Goal: Information Seeking & Learning: Find specific fact

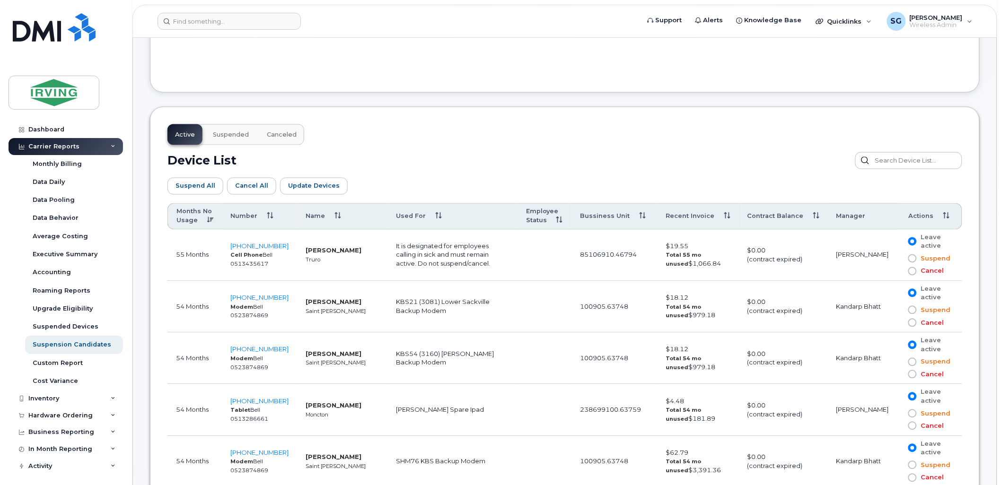
scroll to position [425, 0]
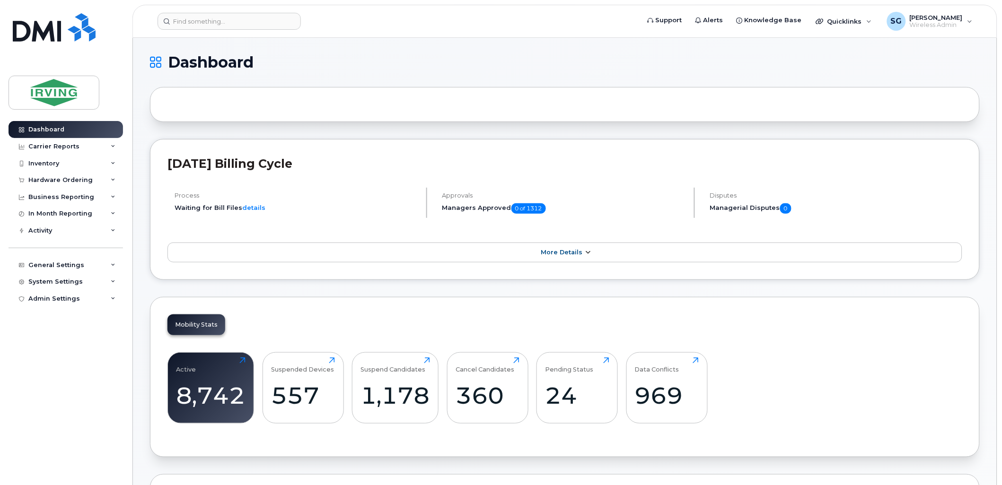
click at [585, 256] on icon at bounding box center [588, 253] width 8 height 6
click at [584, 253] on icon at bounding box center [588, 253] width 8 height 6
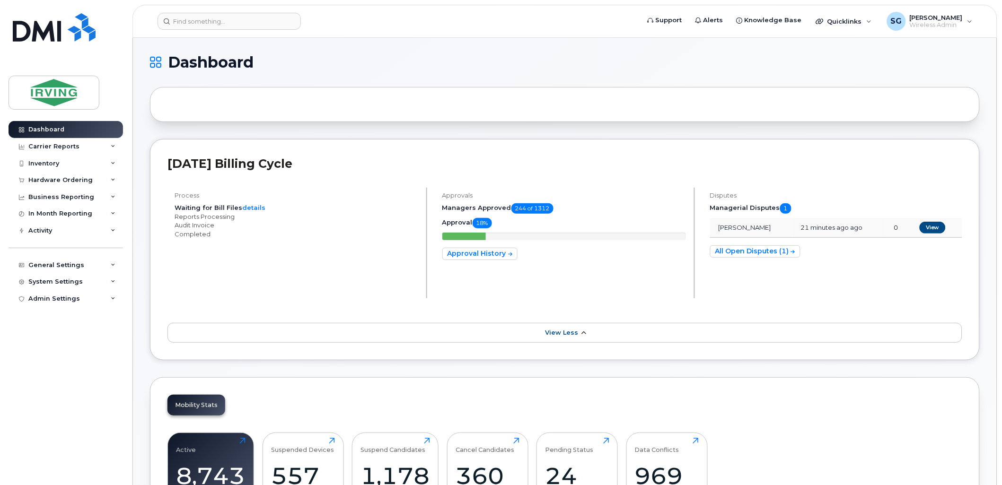
click at [583, 330] on icon at bounding box center [584, 333] width 8 height 6
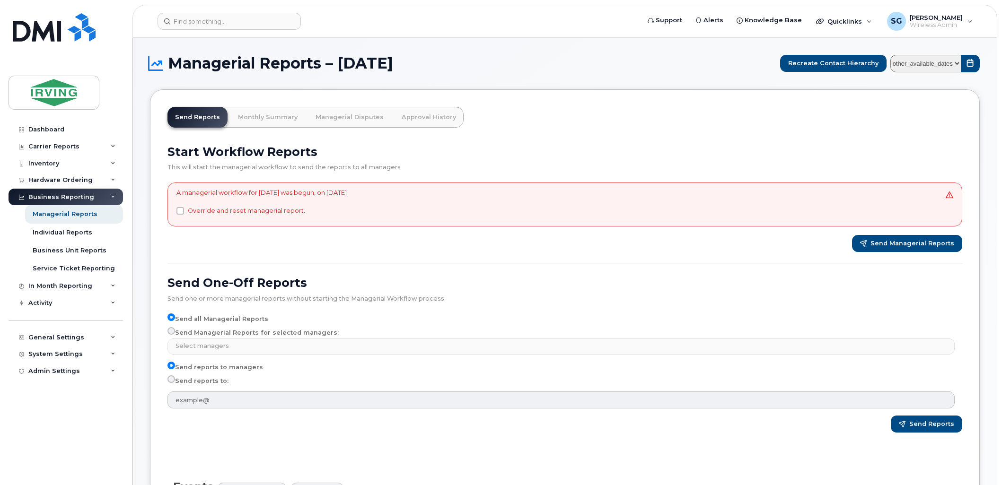
select select
click at [341, 119] on link "Managerial Disputes" at bounding box center [349, 117] width 83 height 21
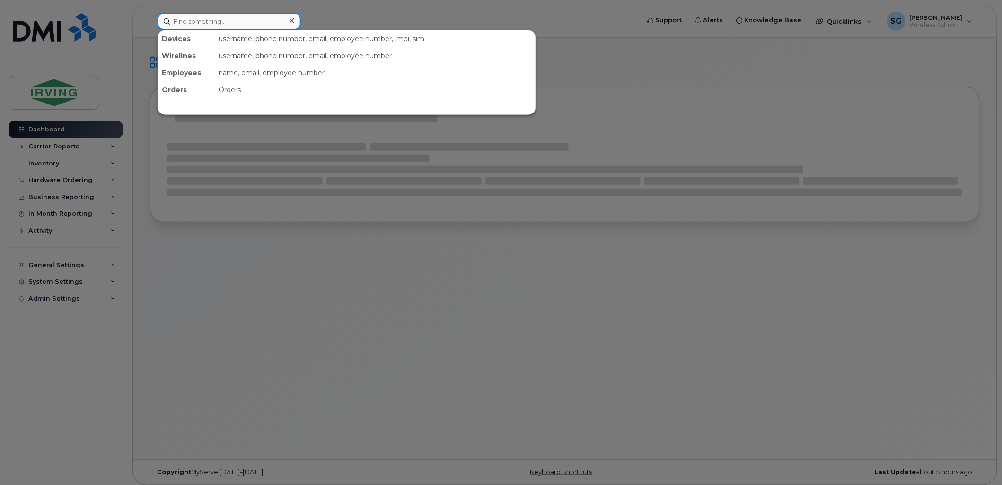
click at [230, 23] on input at bounding box center [228, 21] width 143 height 17
paste input "5066508437"
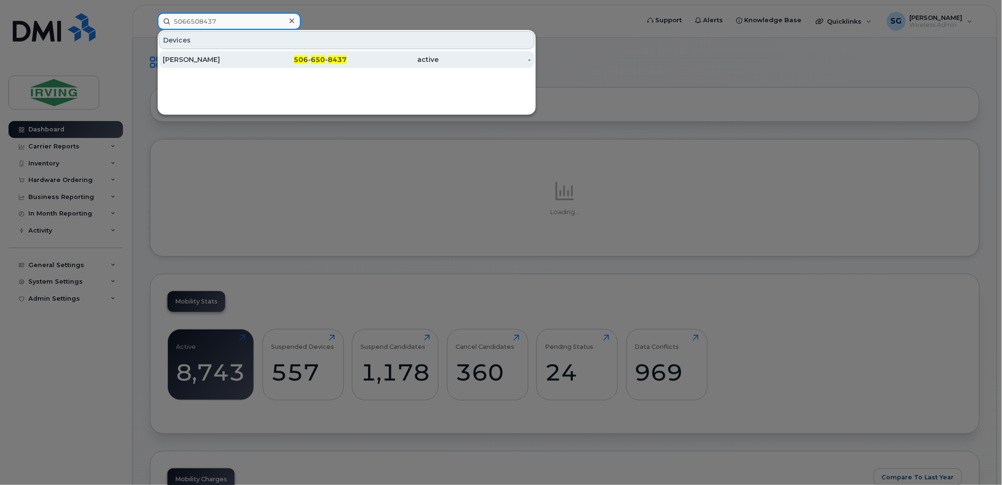
type input "5066508437"
click at [209, 55] on div "[PERSON_NAME]" at bounding box center [209, 59] width 92 height 9
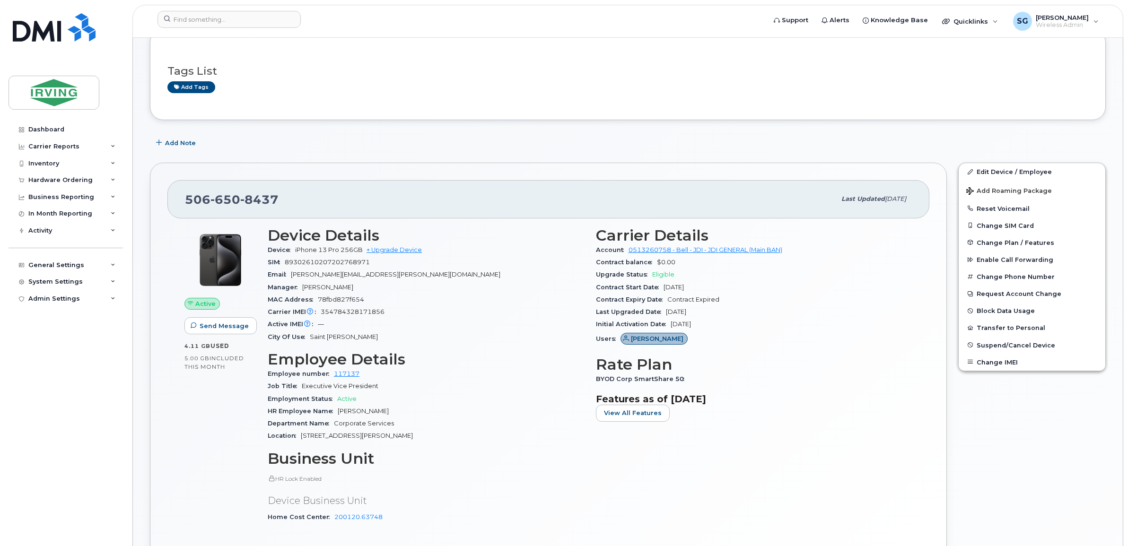
scroll to position [296, 0]
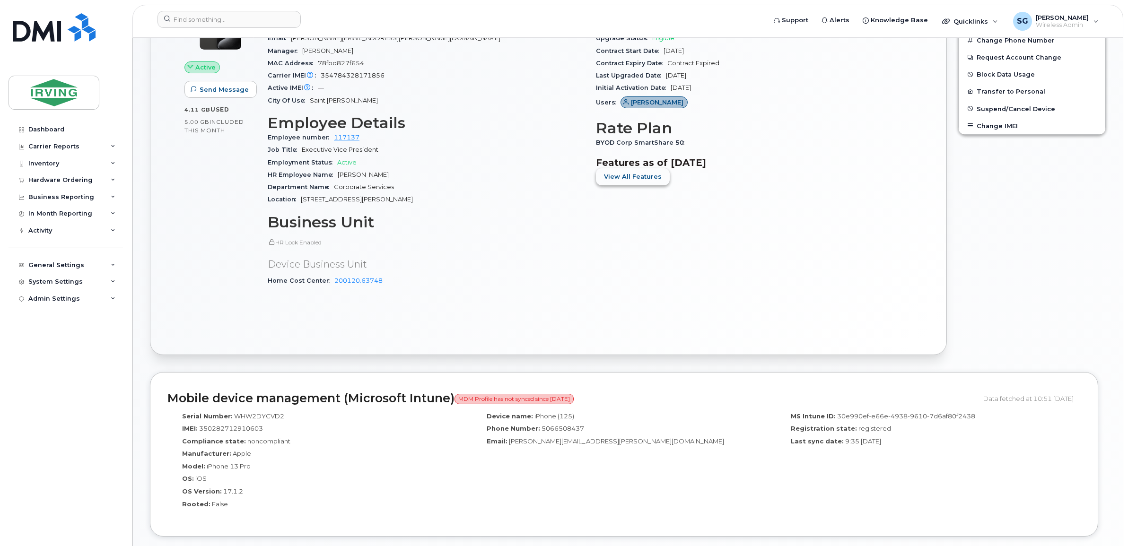
click at [649, 173] on span "View All Features" at bounding box center [633, 176] width 58 height 9
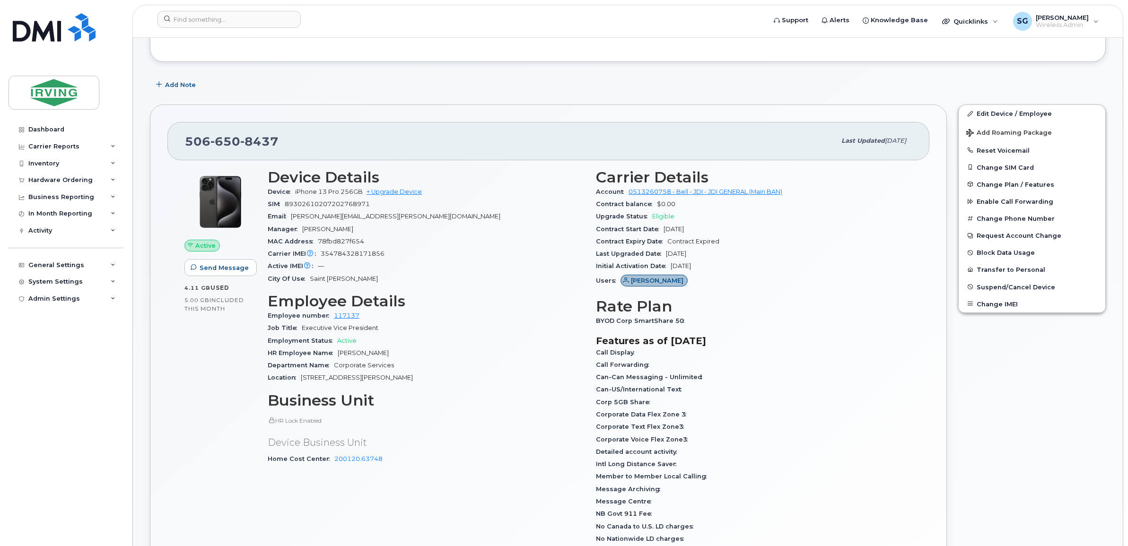
scroll to position [0, 0]
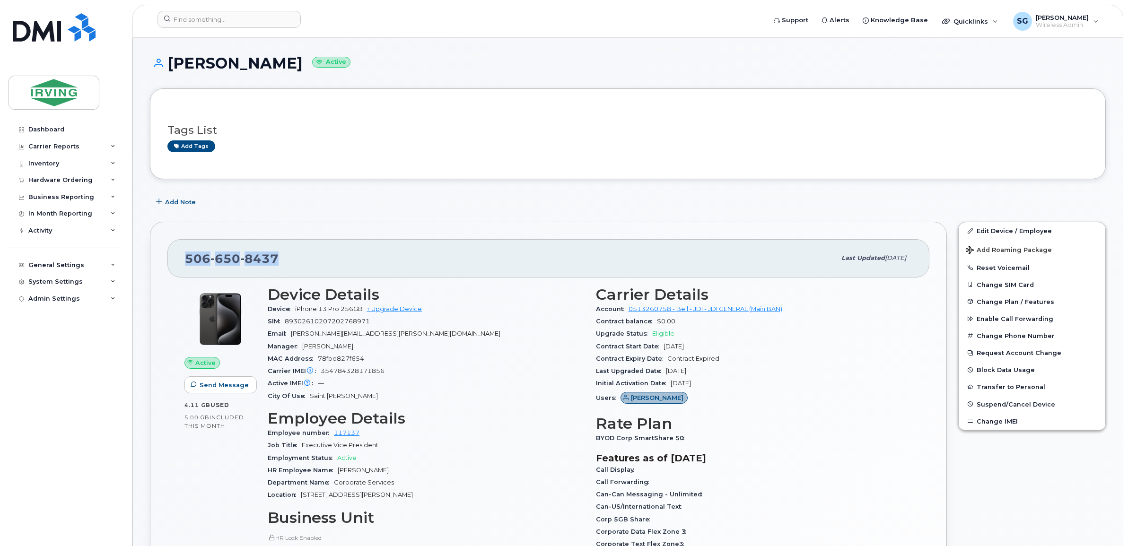
drag, startPoint x: 284, startPoint y: 254, endPoint x: 166, endPoint y: 256, distance: 118.2
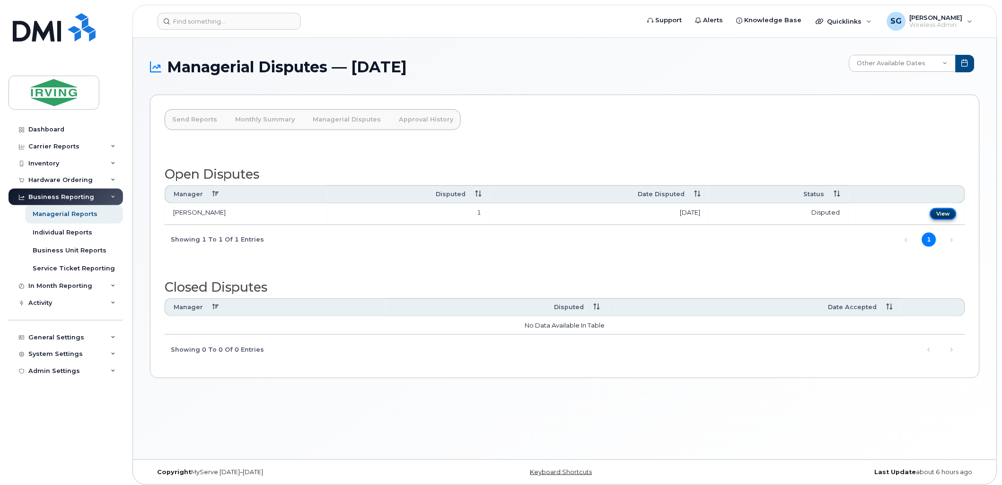
click at [938, 217] on link "View" at bounding box center [943, 214] width 26 height 12
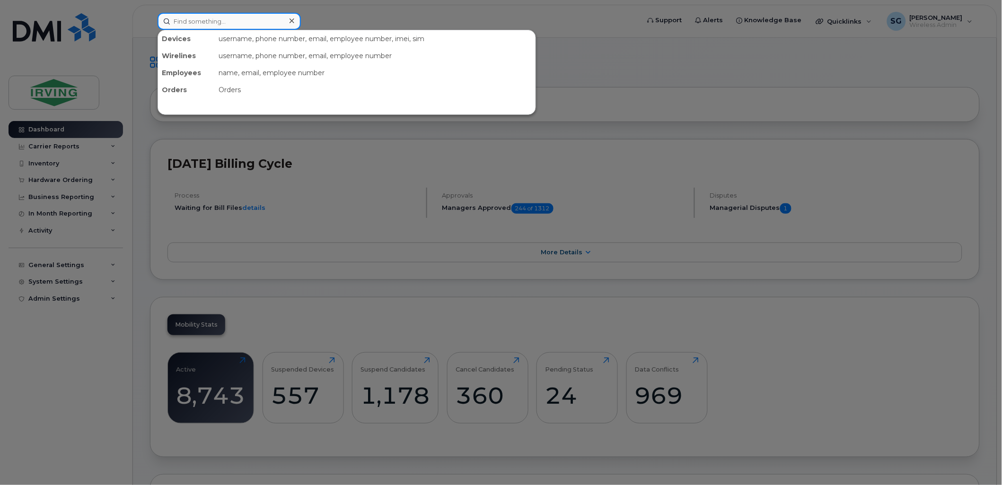
click at [201, 26] on input at bounding box center [228, 21] width 143 height 17
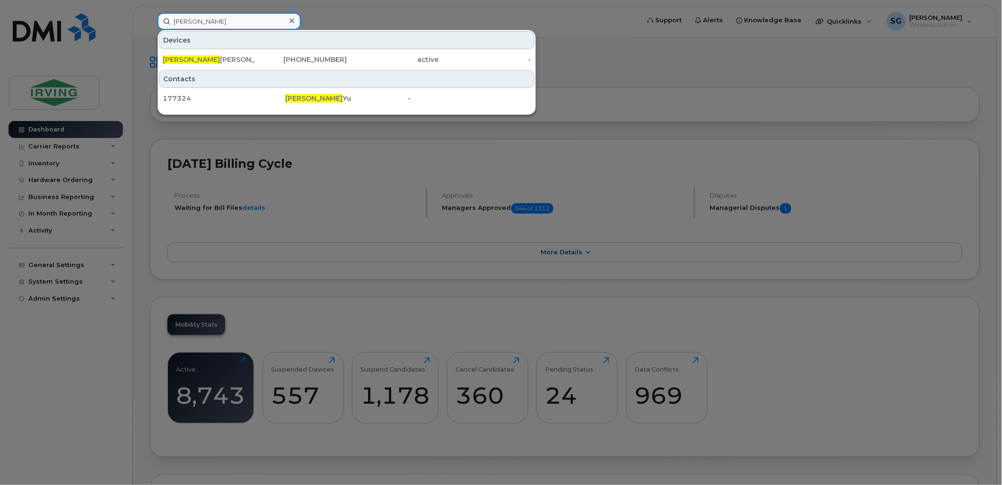
type input "[PERSON_NAME]"
click at [741, 128] on div at bounding box center [501, 242] width 1002 height 485
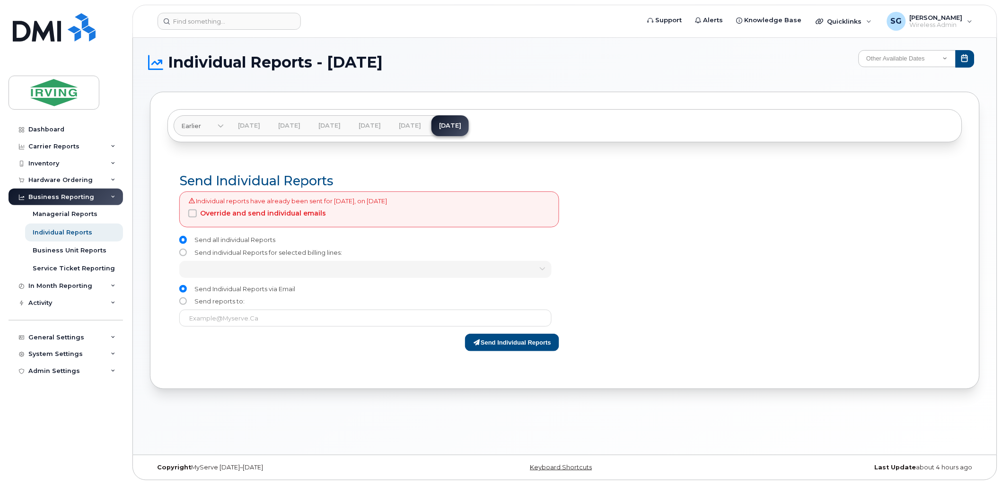
scroll to position [5, 0]
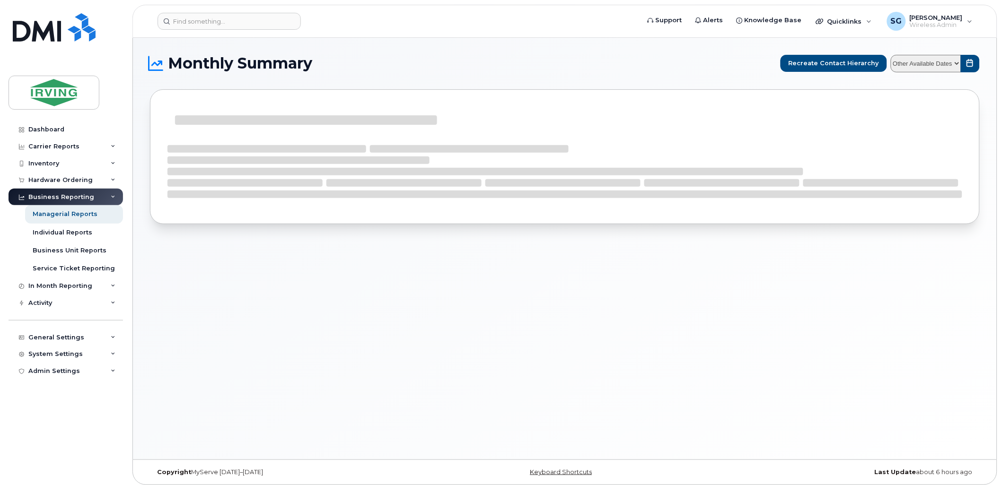
select select
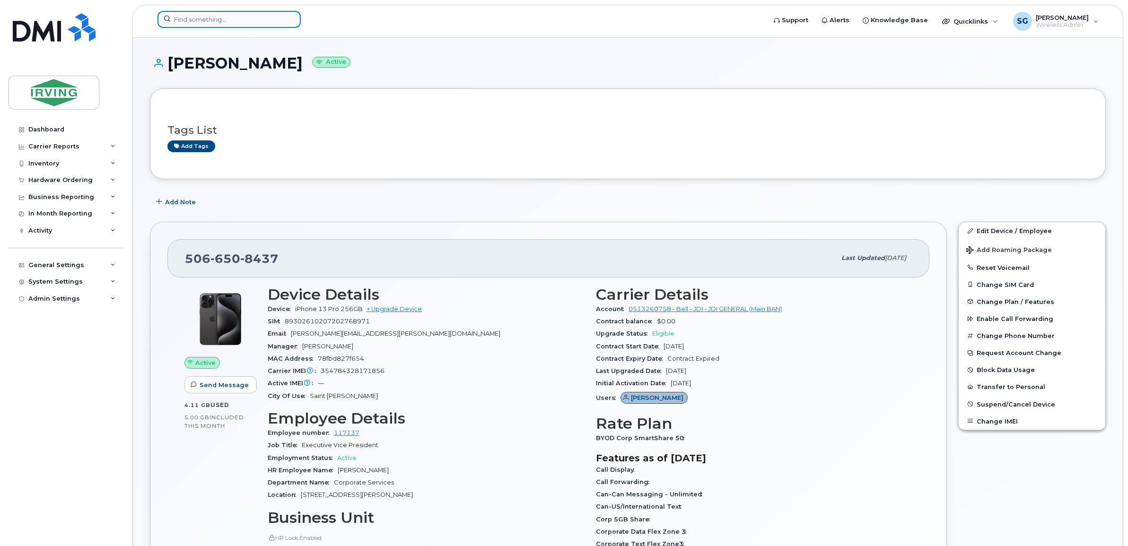
click at [224, 22] on input at bounding box center [228, 19] width 143 height 17
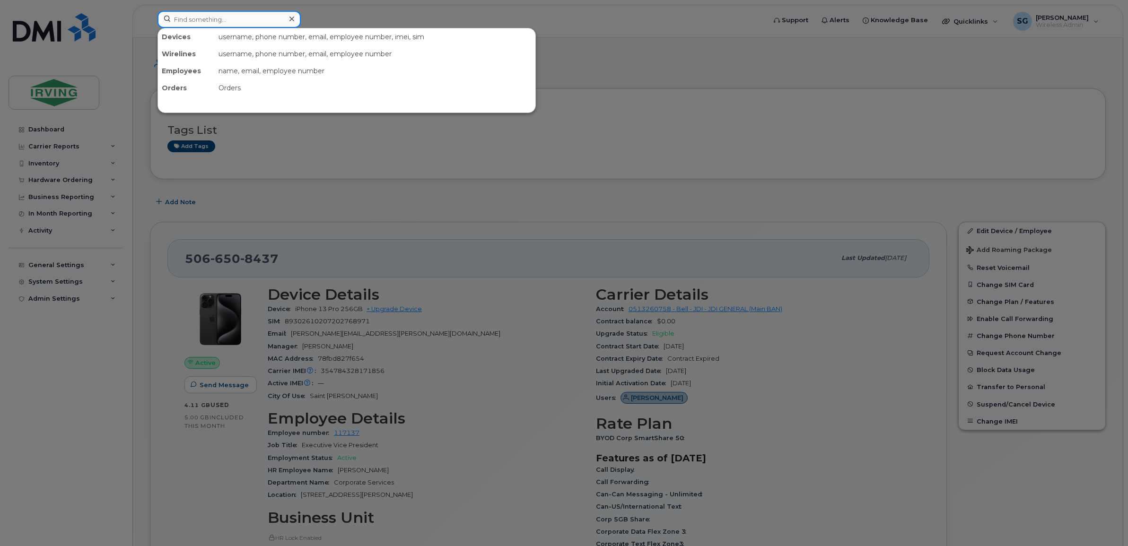
click at [218, 23] on input at bounding box center [228, 19] width 143 height 17
paste input "4039156156"
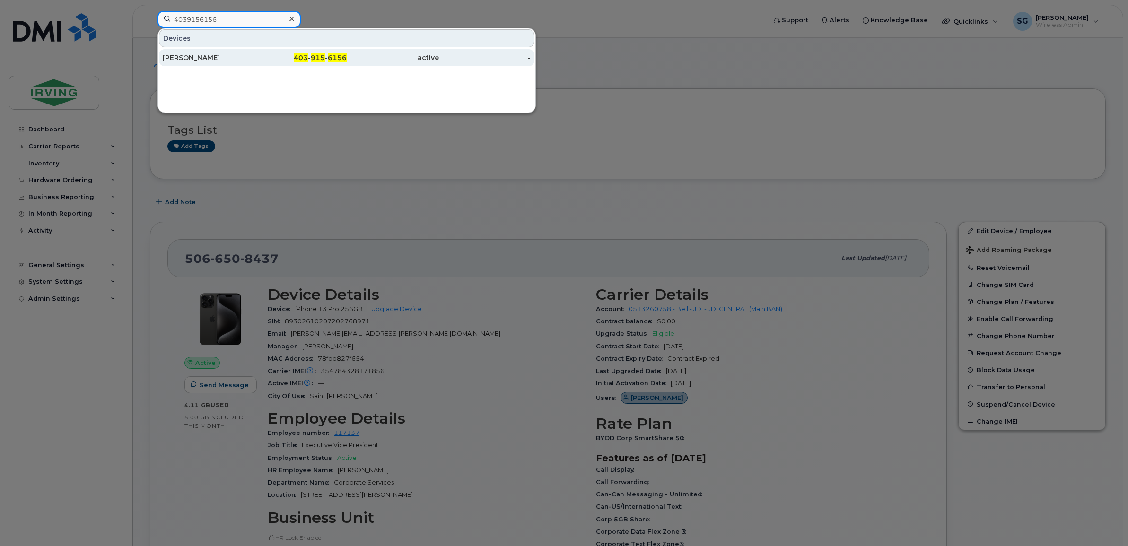
type input "4039156156"
click at [196, 58] on div "[PERSON_NAME]" at bounding box center [209, 57] width 92 height 9
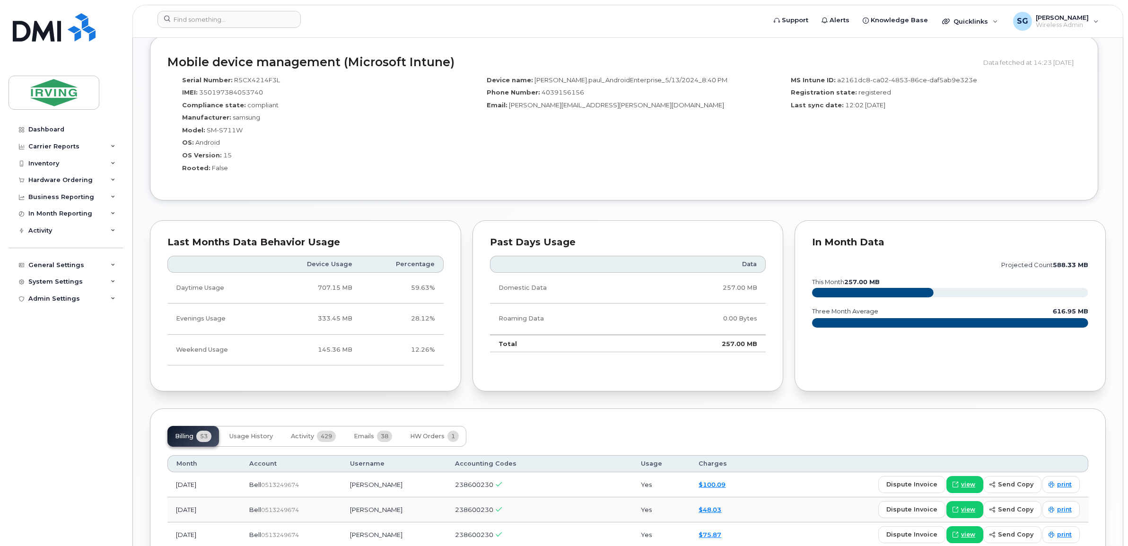
scroll to position [709, 0]
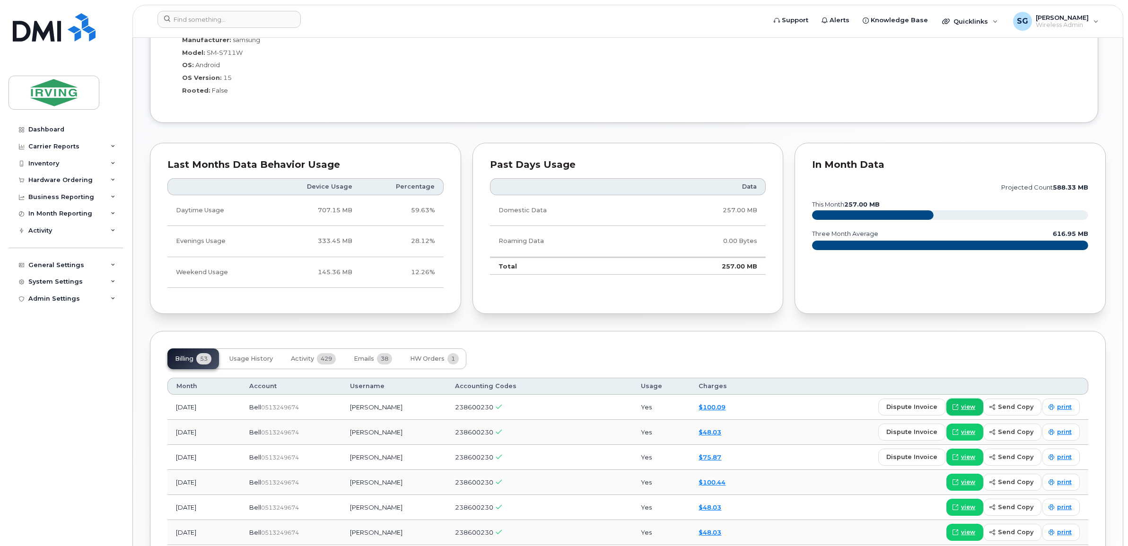
click at [963, 408] on span "view" at bounding box center [968, 407] width 14 height 9
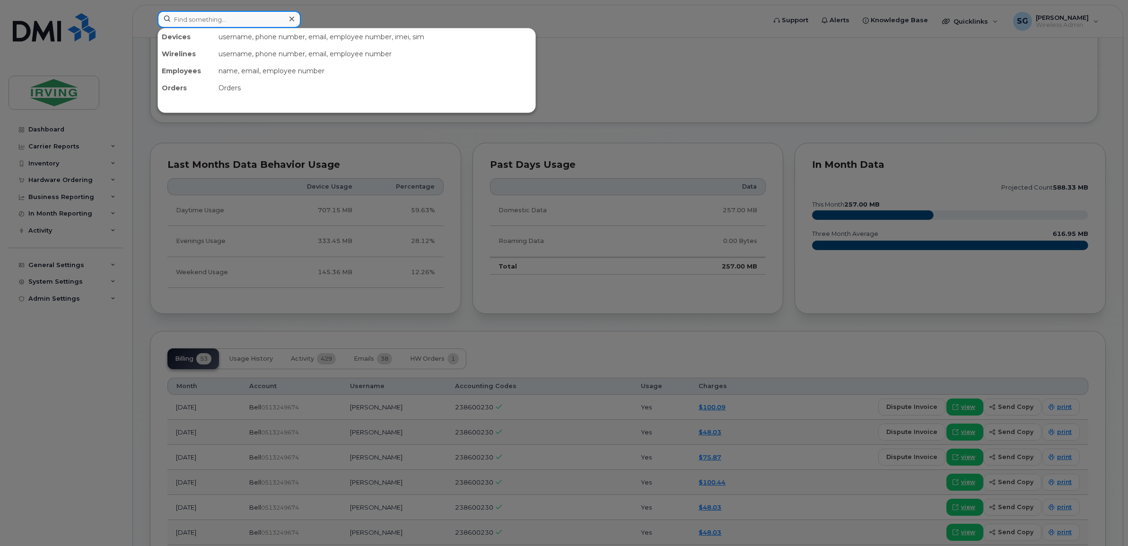
click at [202, 18] on input at bounding box center [228, 19] width 143 height 17
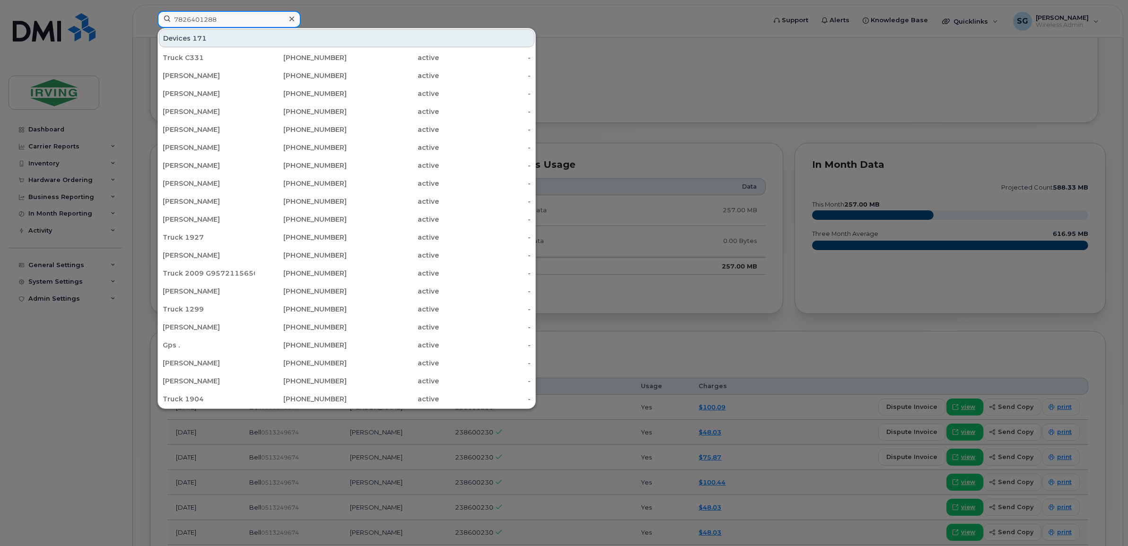
type input "7826401288"
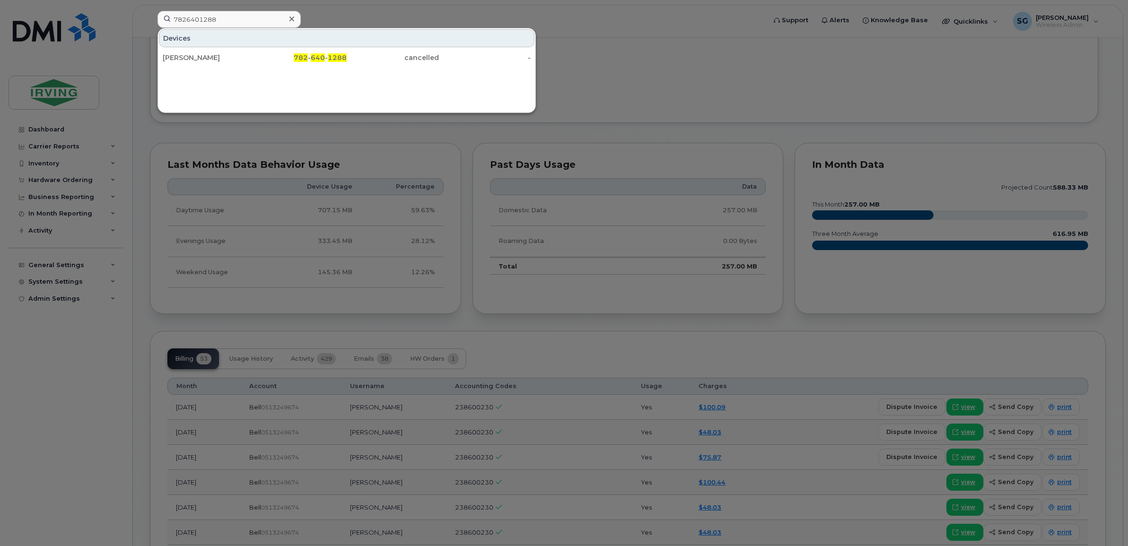
drag, startPoint x: 250, startPoint y: 59, endPoint x: 597, endPoint y: 66, distance: 347.2
click at [250, 59] on div "[PERSON_NAME]" at bounding box center [209, 57] width 92 height 9
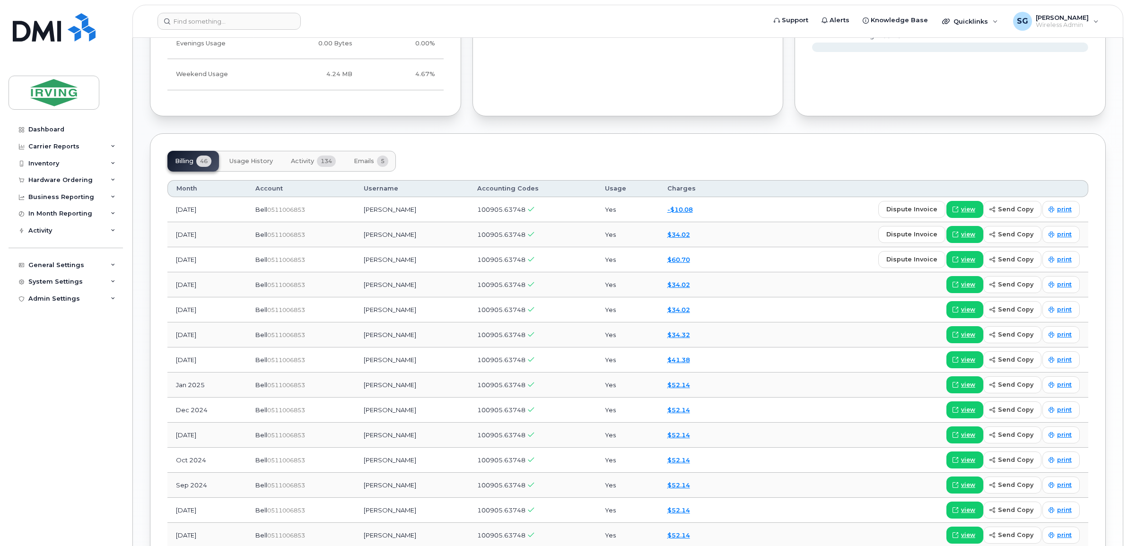
scroll to position [769, 0]
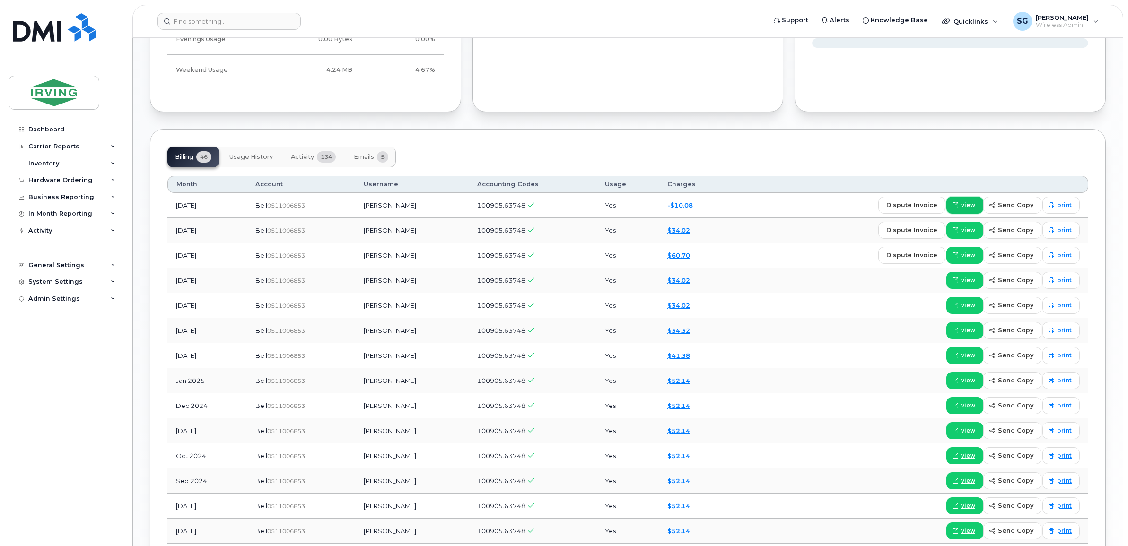
click at [965, 209] on span "view" at bounding box center [968, 205] width 14 height 9
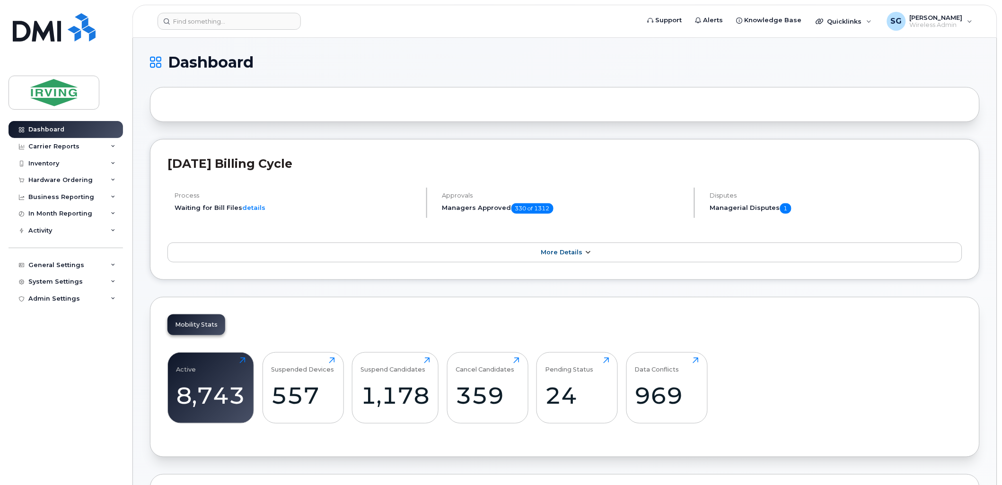
click at [559, 257] on link "More Details" at bounding box center [564, 253] width 795 height 20
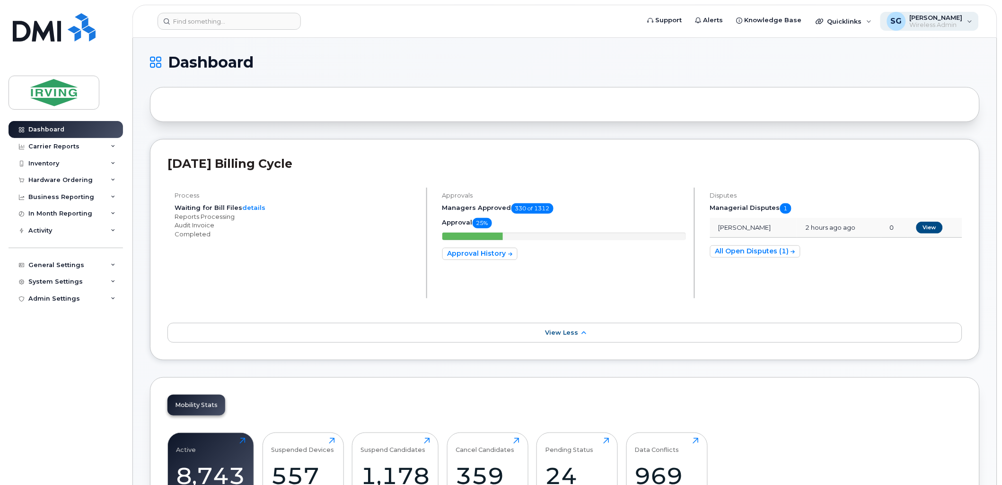
click at [954, 16] on span "[PERSON_NAME]" at bounding box center [935, 18] width 53 height 8
